Goal: Book appointment/travel/reservation

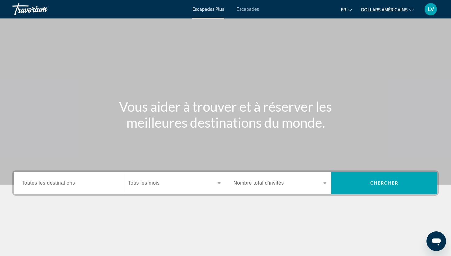
click at [47, 180] on div "Destination Toutes les destinations" at bounding box center [68, 183] width 93 height 18
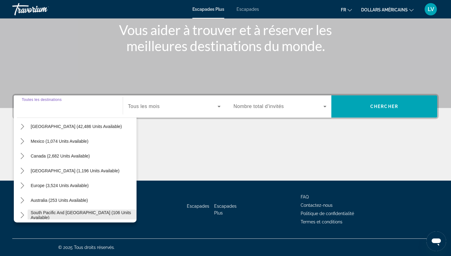
scroll to position [22, 0]
click at [24, 156] on icon "Toggle Canada (2,682 units available) submenu" at bounding box center [22, 156] width 6 height 6
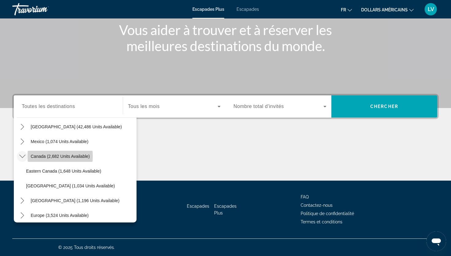
click at [53, 156] on span "Canada (2,682 units available)" at bounding box center [60, 156] width 59 height 5
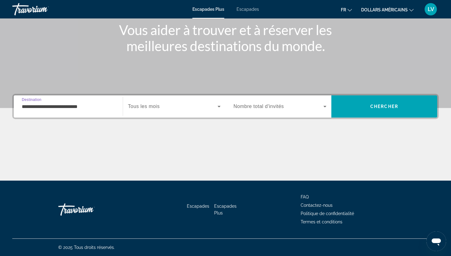
click at [150, 106] on span "Tous les mois" at bounding box center [144, 106] width 32 height 5
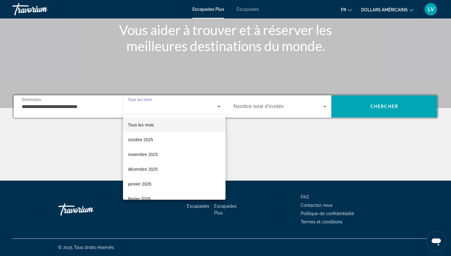
click at [74, 106] on div at bounding box center [225, 128] width 451 height 256
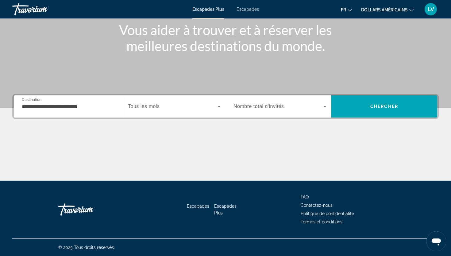
click at [72, 99] on div "**********" at bounding box center [68, 107] width 93 height 18
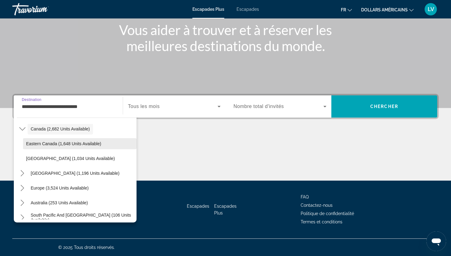
scroll to position [52, 0]
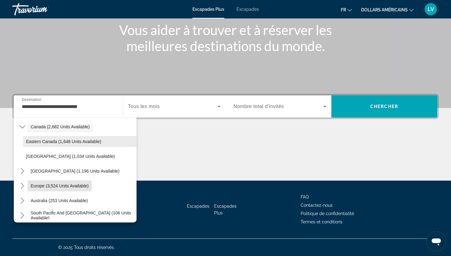
click at [62, 185] on span "Europe (3,524 units available)" at bounding box center [60, 185] width 58 height 5
type input "**********"
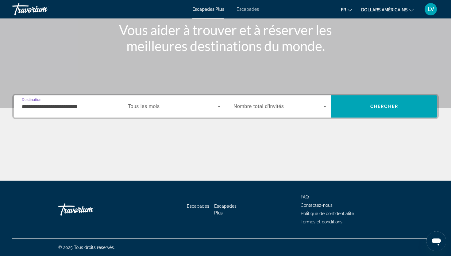
click at [205, 108] on span "Widget de recherche" at bounding box center [173, 106] width 90 height 7
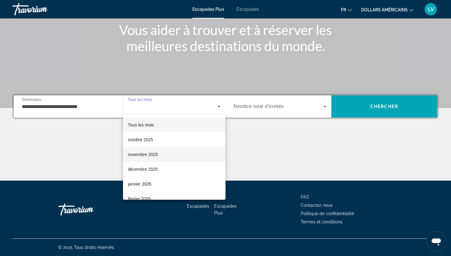
click at [191, 150] on mat-option "novembre 2025" at bounding box center [174, 154] width 103 height 15
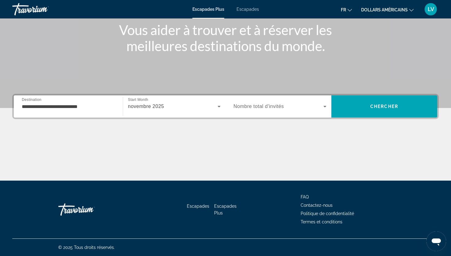
click at [248, 106] on span "Nombre total d'invités" at bounding box center [259, 106] width 50 height 5
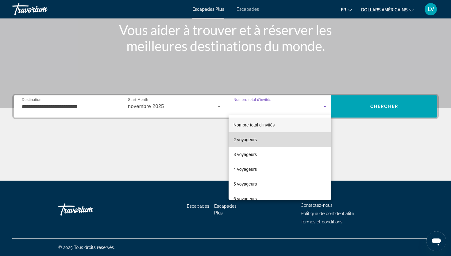
click at [253, 134] on mat-option "2 voyageurs" at bounding box center [280, 139] width 103 height 15
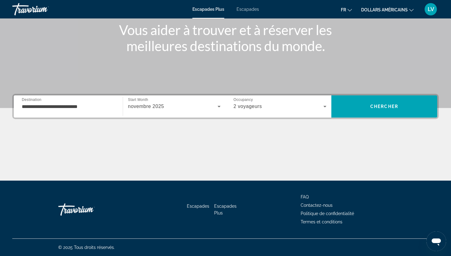
click at [368, 14] on div "fr English Español Français Italiano Português русский dollars américains USD (…" at bounding box center [352, 9] width 174 height 13
click at [373, 8] on font "dollars américains" at bounding box center [384, 9] width 47 height 5
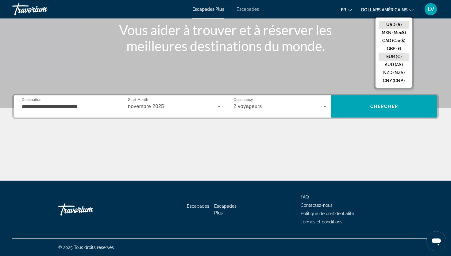
click at [382, 54] on button "EUR (€)" at bounding box center [394, 57] width 30 height 8
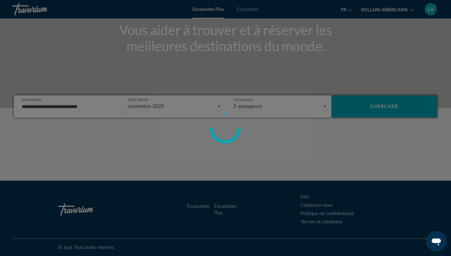
click at [346, 10] on div at bounding box center [225, 128] width 451 height 256
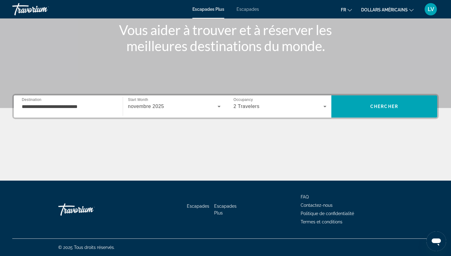
click at [347, 10] on button "fr English Español Français Italiano Português русский" at bounding box center [346, 9] width 11 height 9
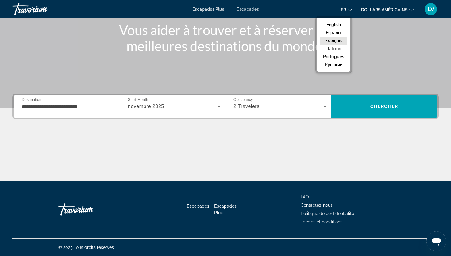
click at [339, 38] on button "Français" at bounding box center [333, 41] width 27 height 8
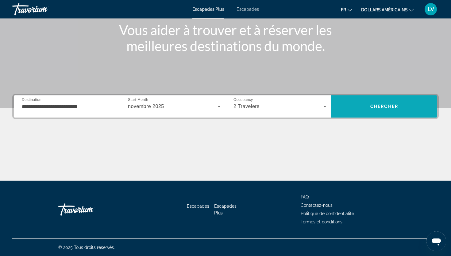
click at [367, 102] on span "Recherche" at bounding box center [385, 106] width 106 height 15
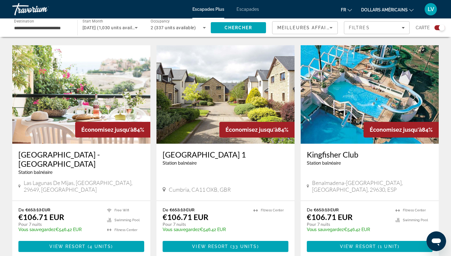
scroll to position [900, 0]
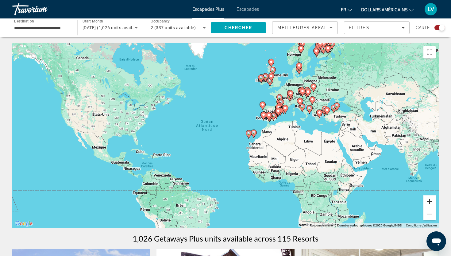
click at [430, 203] on button "Zoom avant" at bounding box center [430, 201] width 12 height 12
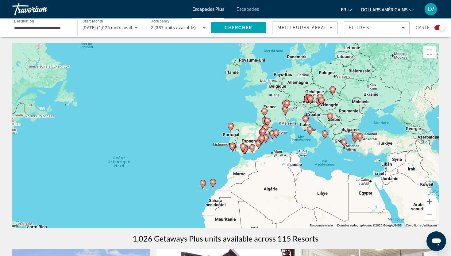
drag, startPoint x: 318, startPoint y: 109, endPoint x: 242, endPoint y: 159, distance: 90.6
click at [242, 159] on div "Pour activer le glissement avec le clavier, appuyez sur Alt+Entrée. Une fois ce…" at bounding box center [225, 135] width 427 height 184
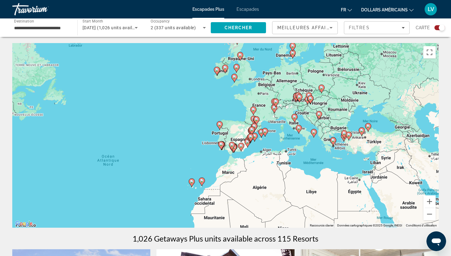
drag, startPoint x: 250, startPoint y: 72, endPoint x: 250, endPoint y: 62, distance: 10.1
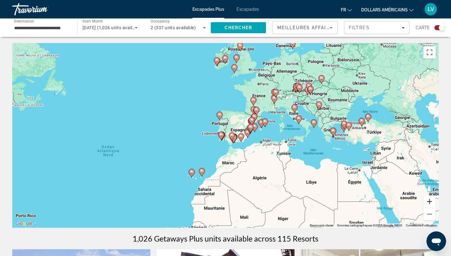
click at [430, 199] on button "Zoom avant" at bounding box center [430, 201] width 12 height 12
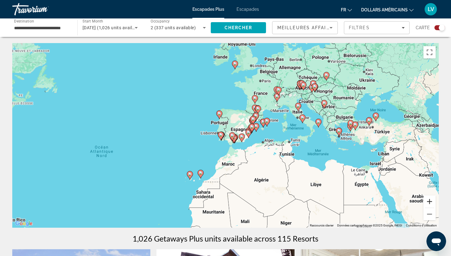
click at [430, 199] on button "Zoom avant" at bounding box center [430, 201] width 12 height 12
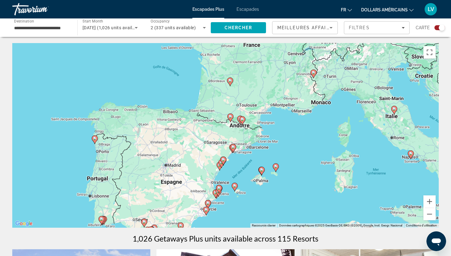
drag, startPoint x: 369, startPoint y: 155, endPoint x: 256, endPoint y: 229, distance: 134.5
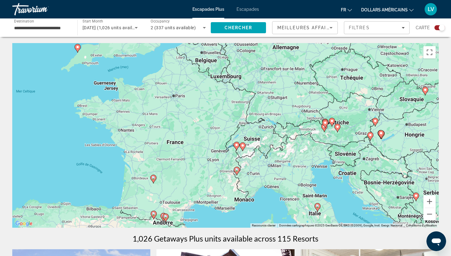
drag, startPoint x: 265, startPoint y: 156, endPoint x: 268, endPoint y: 209, distance: 53.9
click at [268, 209] on div "Pour activer le glissement avec le clavier, appuyez sur Alt+Entrée. Une fois ce…" at bounding box center [225, 135] width 427 height 184
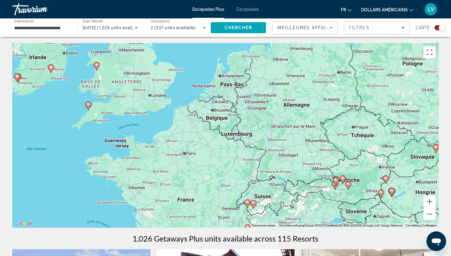
drag, startPoint x: 163, startPoint y: 93, endPoint x: 178, endPoint y: 129, distance: 39.5
click at [178, 128] on div "Pour activer le glissement avec le clavier, appuyez sur Alt+Entrée. Une fois ce…" at bounding box center [225, 135] width 427 height 184
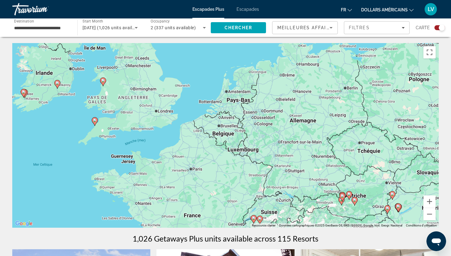
click at [105, 83] on icon "Contenu principal" at bounding box center [103, 81] width 6 height 9
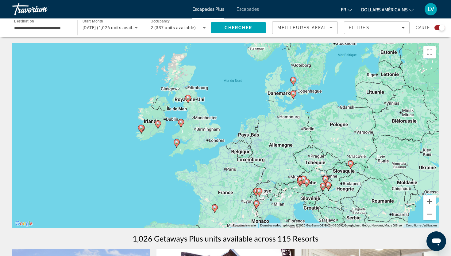
drag, startPoint x: 294, startPoint y: 155, endPoint x: 217, endPoint y: 143, distance: 77.9
click at [217, 143] on div "Pour activer le glissement avec le clavier, appuyez sur Alt+Entrée. Une fois ce…" at bounding box center [225, 135] width 427 height 184
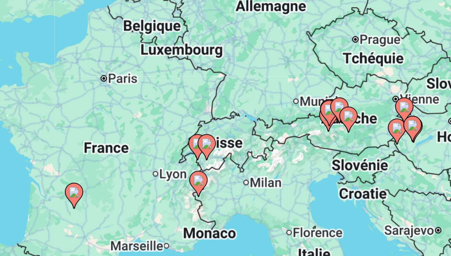
drag, startPoint x: 222, startPoint y: 185, endPoint x: 228, endPoint y: 164, distance: 21.8
click at [228, 164] on icon "Contenu principal" at bounding box center [230, 167] width 6 height 8
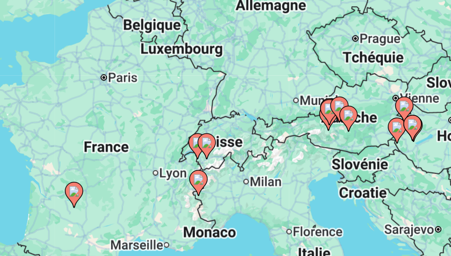
click at [229, 164] on image "Contenu principal" at bounding box center [230, 166] width 4 height 4
type input "**********"
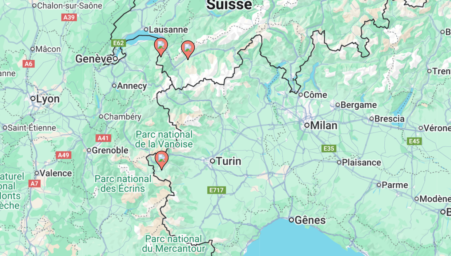
click at [214, 129] on image "Contenu principal" at bounding box center [214, 128] width 4 height 4
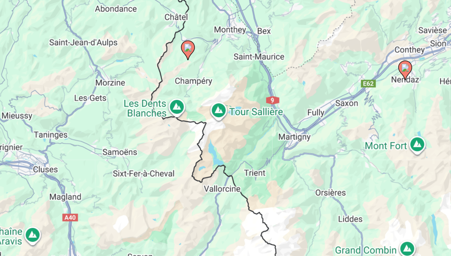
click at [226, 131] on image "Contenu principal" at bounding box center [226, 129] width 4 height 4
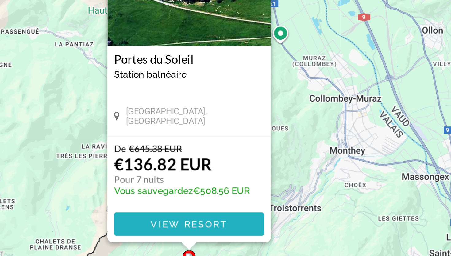
click at [223, 197] on span "View Resort" at bounding box center [226, 196] width 36 height 5
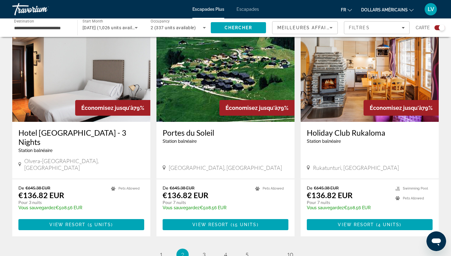
scroll to position [938, 0]
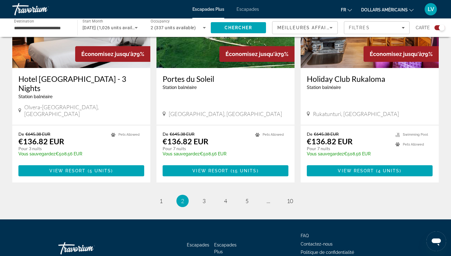
click at [248, 194] on li "page 5" at bounding box center [247, 200] width 12 height 12
click at [248, 197] on span "5" at bounding box center [247, 200] width 3 height 7
